Goal: Task Accomplishment & Management: Manage account settings

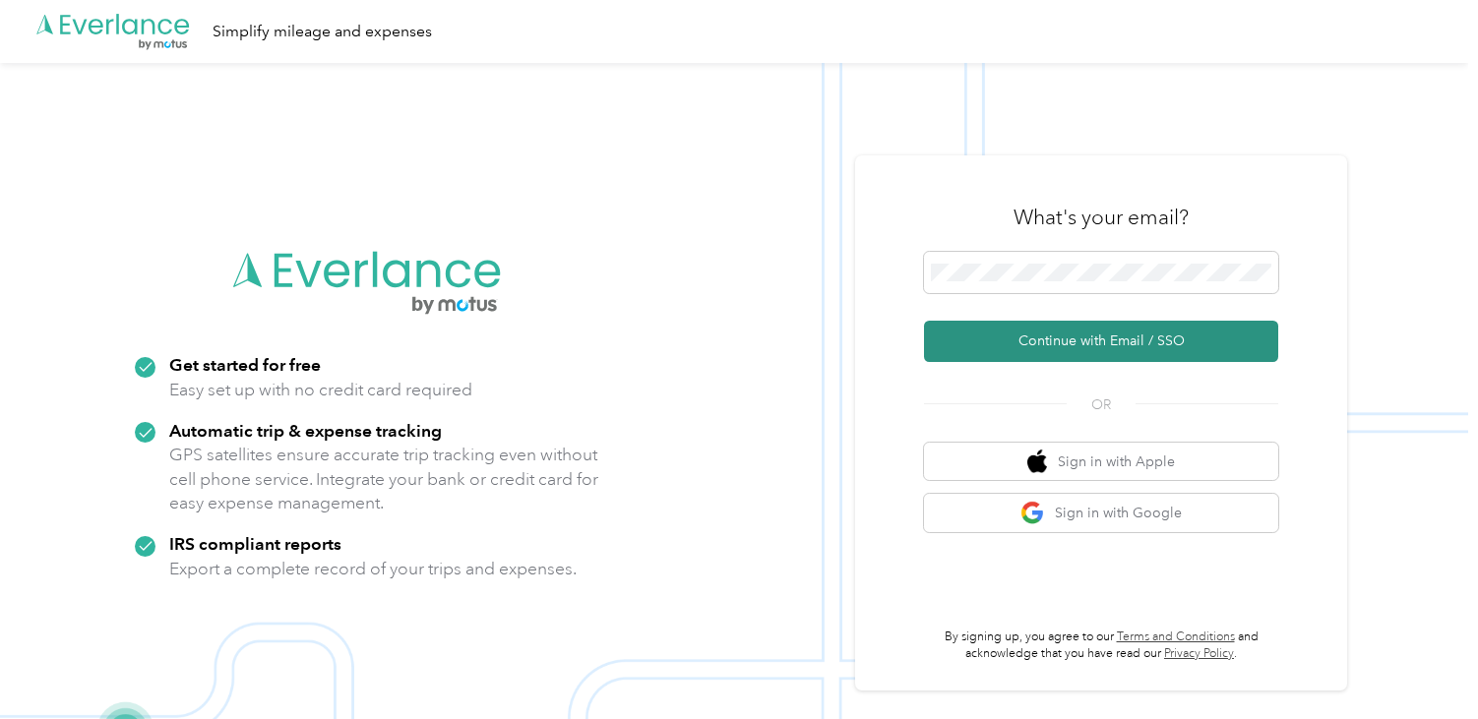
click at [1024, 336] on button "Continue with Email / SSO" at bounding box center [1101, 341] width 354 height 41
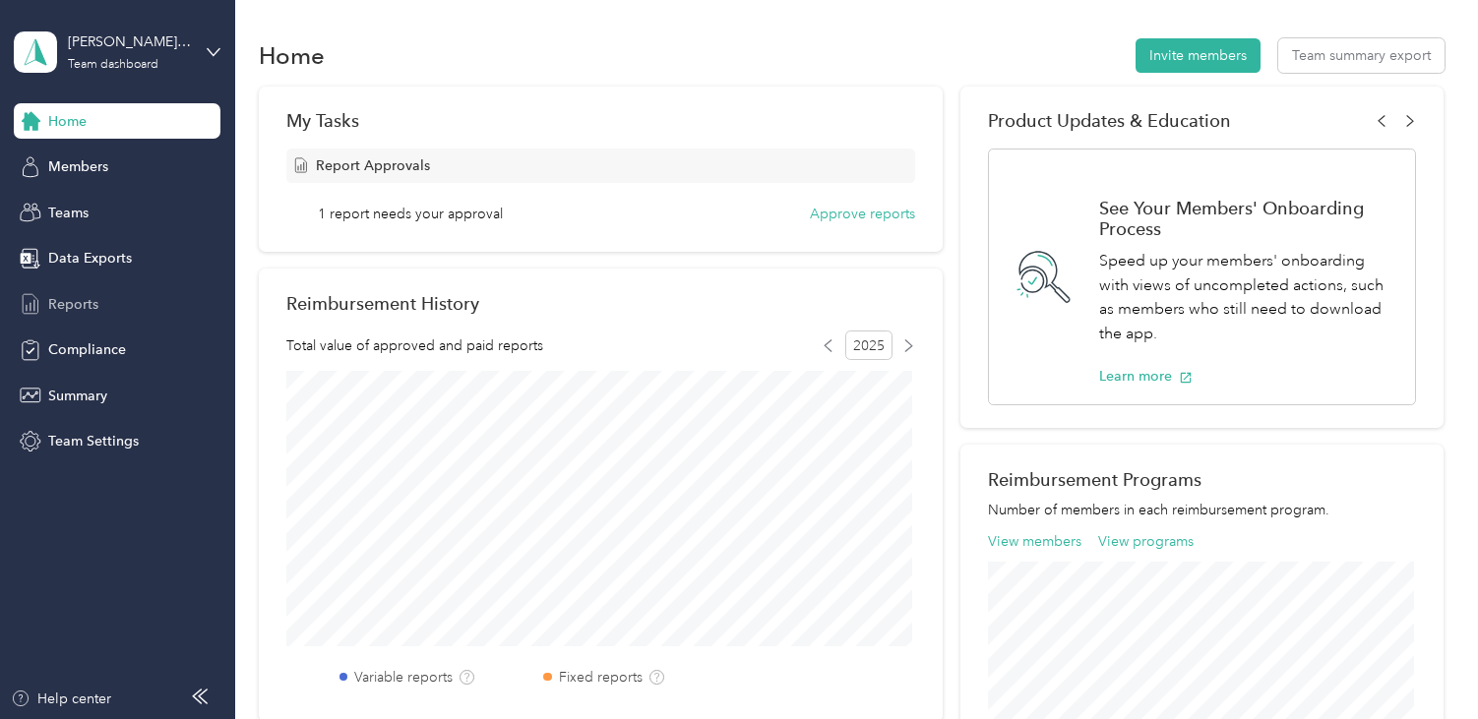
click at [91, 309] on span "Reports" at bounding box center [73, 304] width 50 height 21
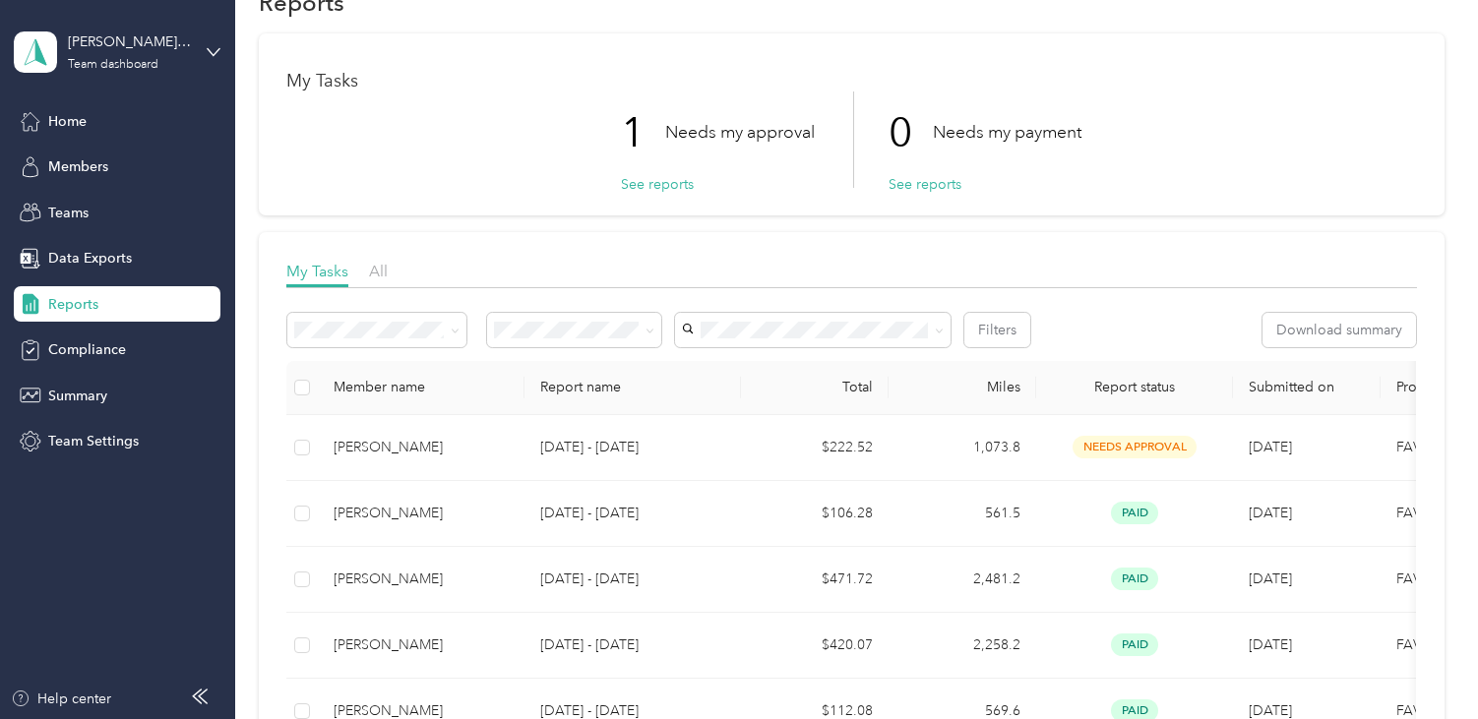
scroll to position [98, 0]
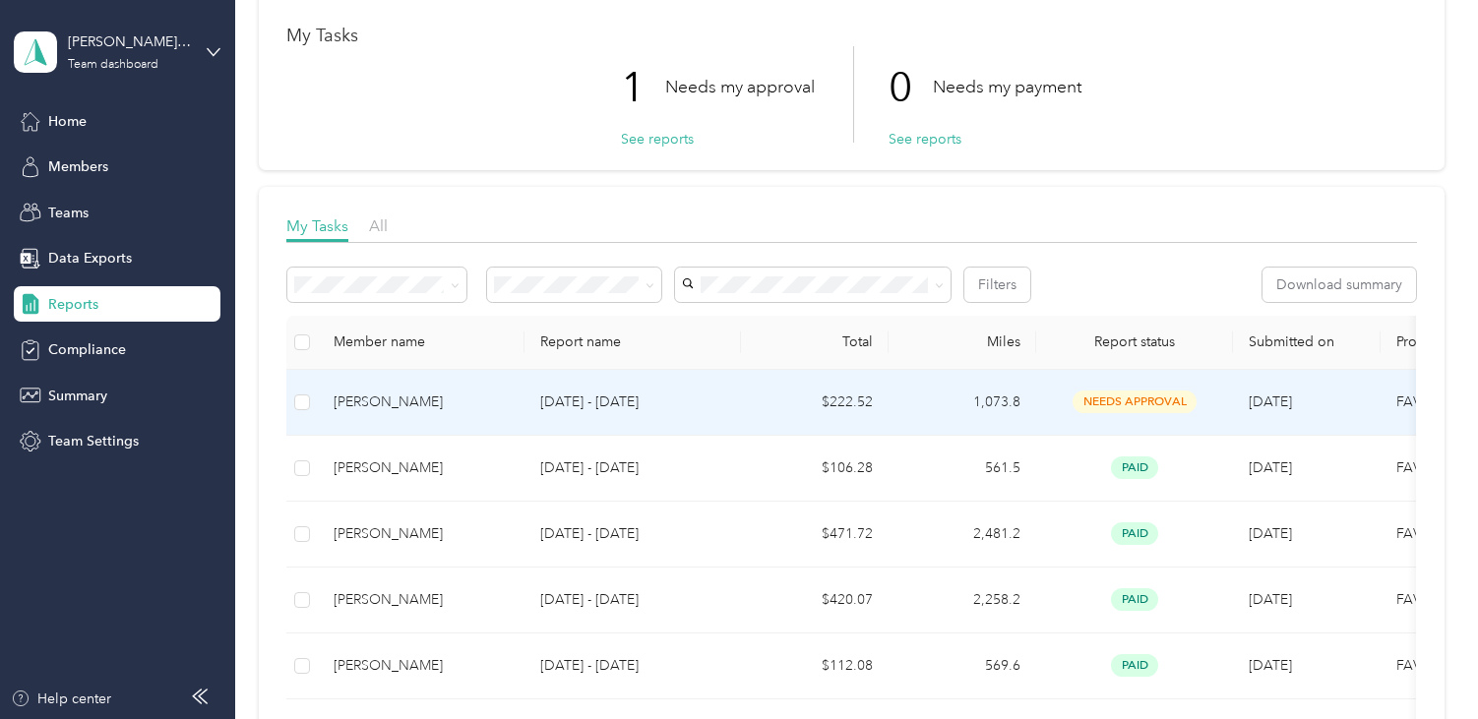
click at [593, 397] on p "[DATE] - [DATE]" at bounding box center [632, 403] width 185 height 22
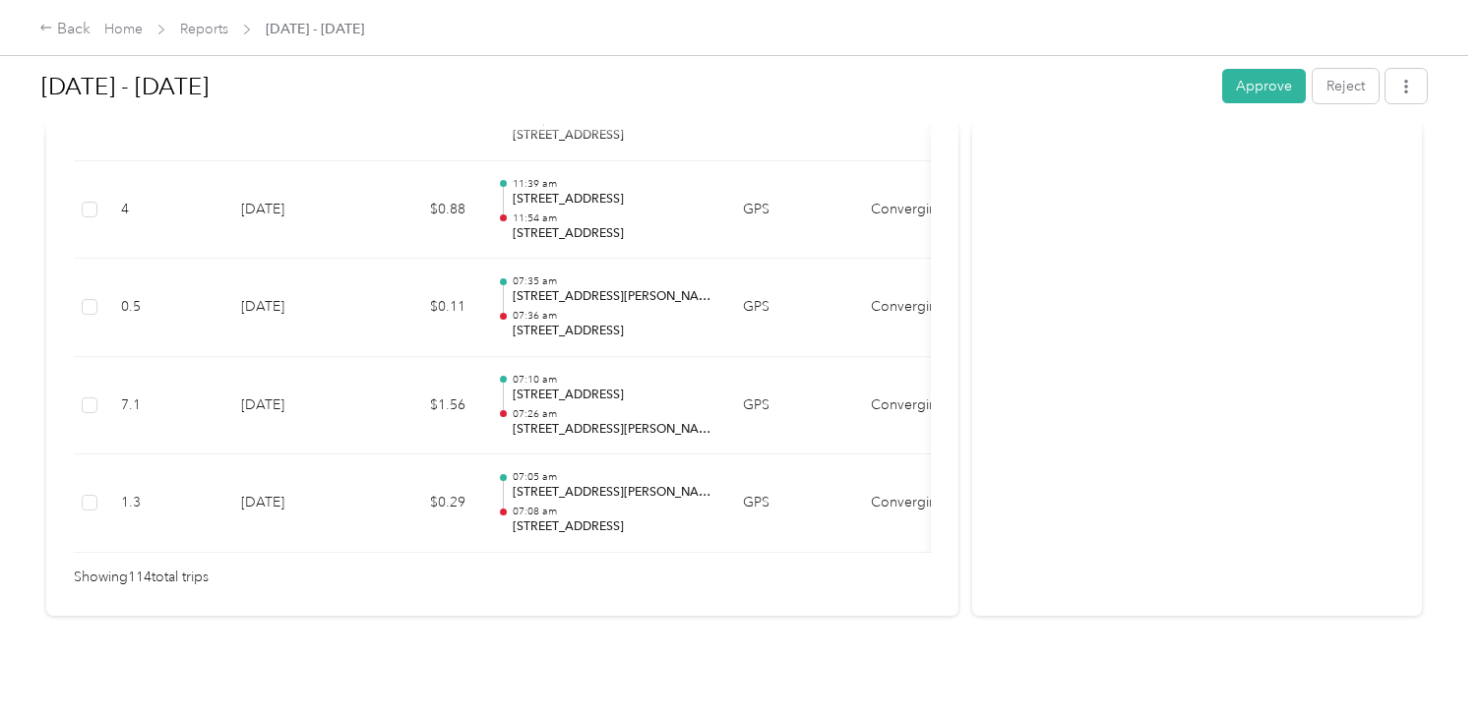
scroll to position [11346, 0]
click at [1268, 84] on button "Approve" at bounding box center [1264, 86] width 84 height 34
click at [1436, 35] on icon at bounding box center [1435, 39] width 15 height 18
click at [213, 32] on link "Reports" at bounding box center [204, 29] width 48 height 17
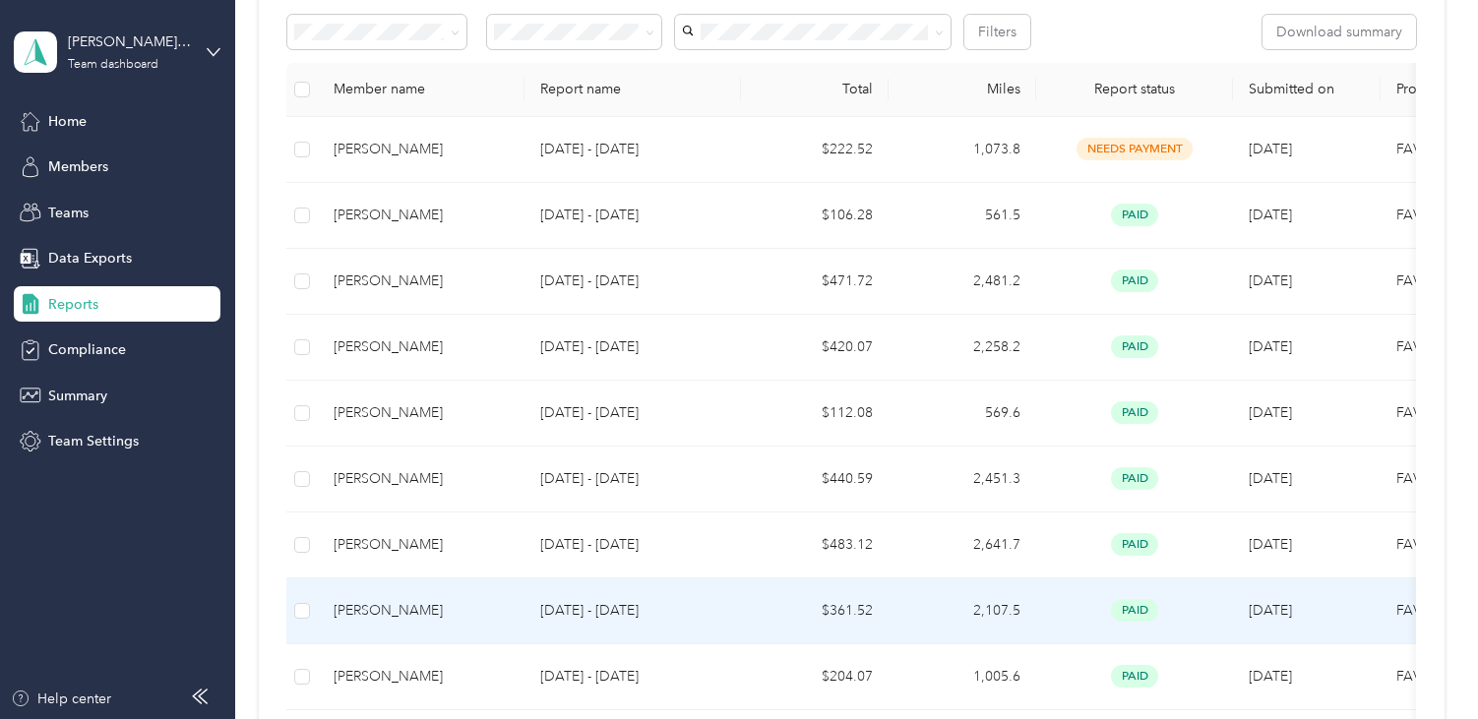
scroll to position [197, 0]
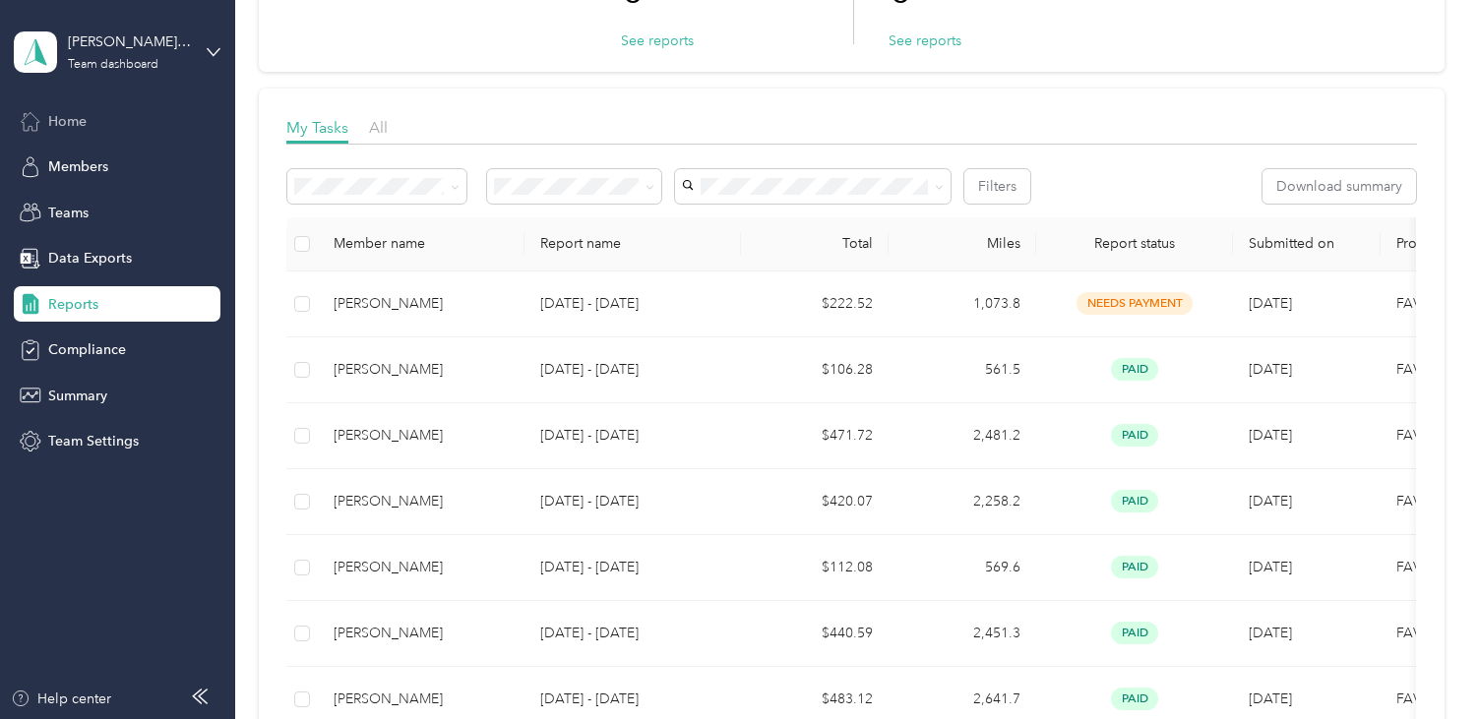
click at [70, 126] on span "Home" at bounding box center [67, 121] width 38 height 21
